Goal: Task Accomplishment & Management: Manage account settings

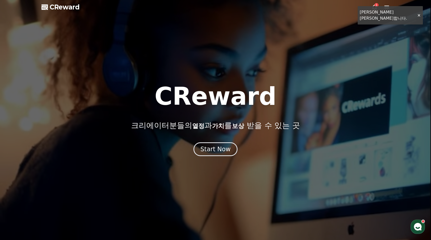
click at [380, 7] on div "1" at bounding box center [381, 7] width 18 height 6
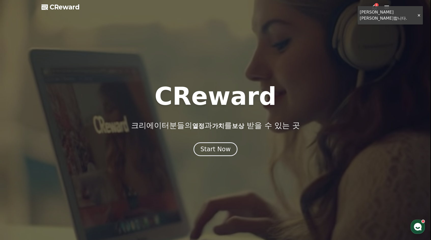
click at [374, 8] on icon at bounding box center [375, 7] width 6 height 6
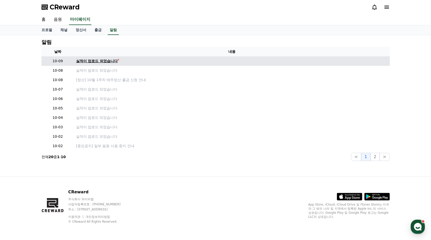
click at [103, 62] on div "실적이 업로드 되었습니다" at bounding box center [97, 60] width 42 height 5
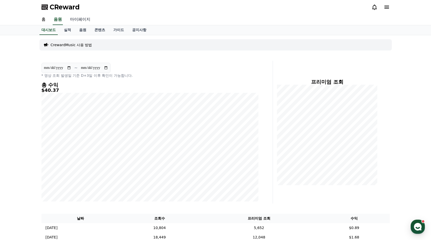
click at [85, 20] on link "마이페이지" at bounding box center [80, 19] width 29 height 11
select select "**********"
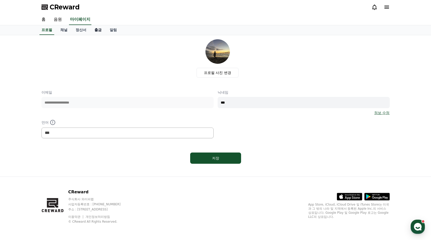
click at [97, 30] on link "출금" at bounding box center [97, 30] width 15 height 10
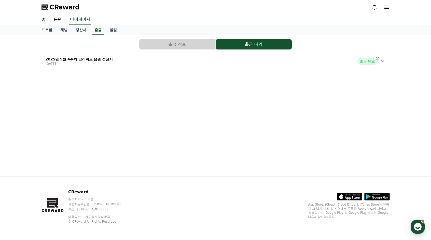
click at [96, 59] on p "2025년 9월 4주차 크리워드 음원 정산서" at bounding box center [80, 59] width 68 height 5
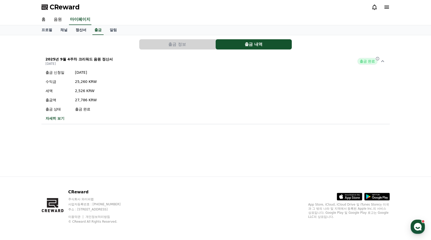
click at [83, 31] on link "정산서" at bounding box center [81, 30] width 19 height 10
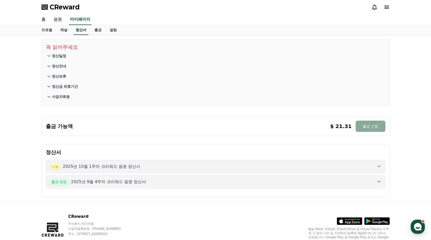
click at [84, 29] on link "정산서" at bounding box center [81, 30] width 15 height 10
click at [53, 56] on p "정산일정" at bounding box center [59, 55] width 14 height 5
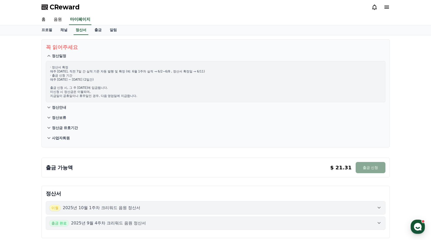
click at [91, 97] on p "· 정산서 확정 매주 [DATE], 직전 7일 간 실적 기준 자동 발행 및 확정 (예: 6월 1주차 실적 → 6/2~6/8 , 정산서 확정일 …" at bounding box center [215, 81] width 331 height 33
drag, startPoint x: 77, startPoint y: 78, endPoint x: 92, endPoint y: 94, distance: 21.8
click at [92, 94] on p "· 정산서 확정 매주 [DATE], 직전 7일 간 실적 기준 자동 발행 및 확정 (예: 6월 1주차 실적 → 6/2~6/8 , 정산서 확정일 …" at bounding box center [215, 81] width 331 height 33
drag, startPoint x: 92, startPoint y: 94, endPoint x: 95, endPoint y: 103, distance: 8.9
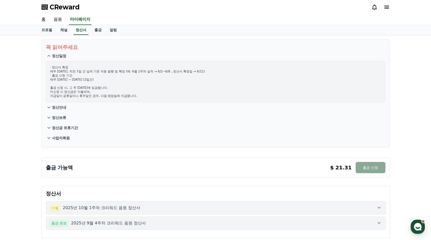
click at [95, 103] on button "정산안내" at bounding box center [216, 107] width 340 height 10
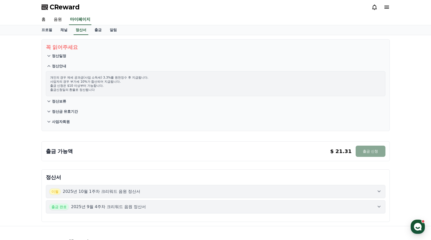
click at [64, 55] on p "정산일정" at bounding box center [59, 55] width 14 height 5
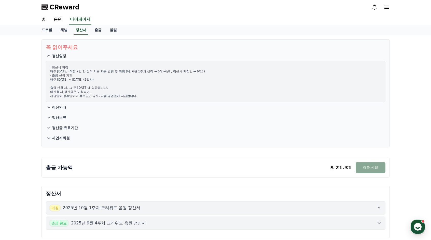
click at [115, 84] on p "· 정산서 확정 매주 [DATE], 직전 7일 간 실적 기준 자동 발행 및 확정 (예: 6월 1주차 실적 → 6/2~6/8 , 정산서 확정일 …" at bounding box center [215, 81] width 331 height 33
click at [135, 207] on p "2025년 10월 1주차 크리워드 음원 정산서" at bounding box center [102, 208] width 78 height 6
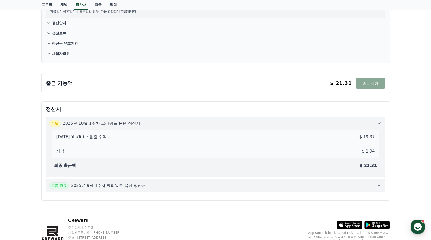
scroll to position [102, 0]
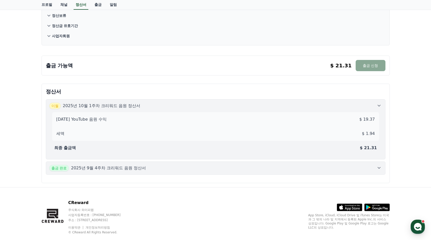
click at [176, 164] on button "출금 완료 2025년 9월 4주차 크리워드 음원 정산서" at bounding box center [216, 167] width 340 height 13
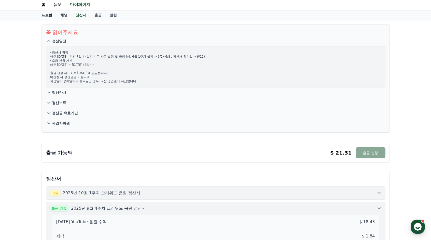
scroll to position [0, 0]
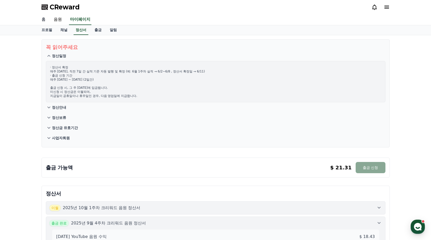
click at [45, 20] on link "홈" at bounding box center [43, 19] width 12 height 11
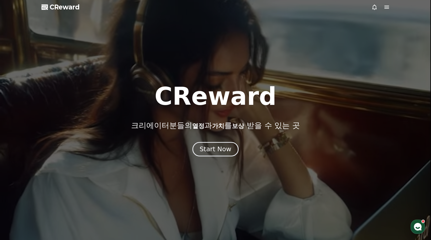
click at [214, 142] on div "CReward 크리에이터분들의 열정 과 가치 를 보상 받을 수 있는 곳 Start Now" at bounding box center [215, 120] width 431 height 72
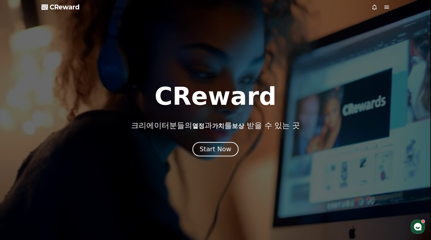
click at [214, 148] on div "Start Now" at bounding box center [216, 149] width 32 height 9
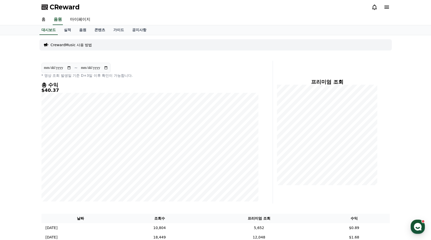
click at [387, 8] on icon at bounding box center [387, 7] width 6 height 6
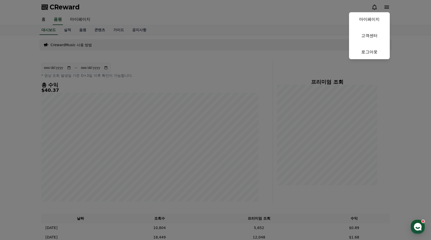
drag, startPoint x: 258, startPoint y: 42, endPoint x: 217, endPoint y: 42, distance: 41.0
click at [257, 42] on button "close" at bounding box center [215, 120] width 431 height 240
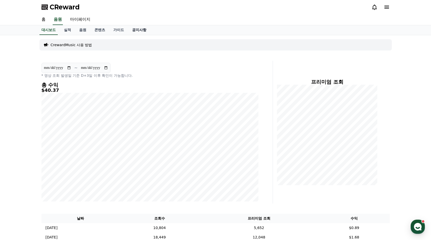
click at [138, 31] on link "공지사항" at bounding box center [139, 30] width 22 height 10
